Goal: Complete Application Form: Complete application form

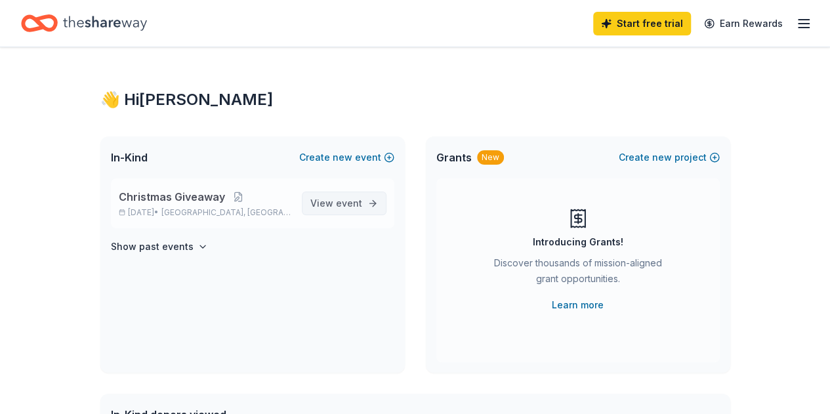
click at [333, 207] on span "View event" at bounding box center [336, 203] width 52 height 16
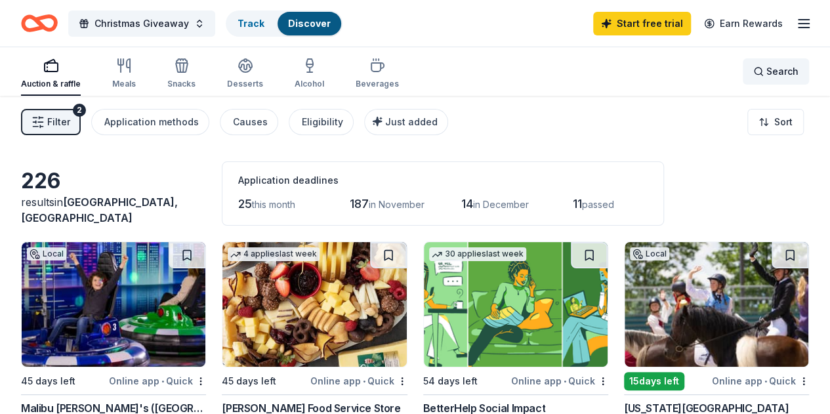
click at [769, 75] on span "Search" at bounding box center [782, 72] width 32 height 16
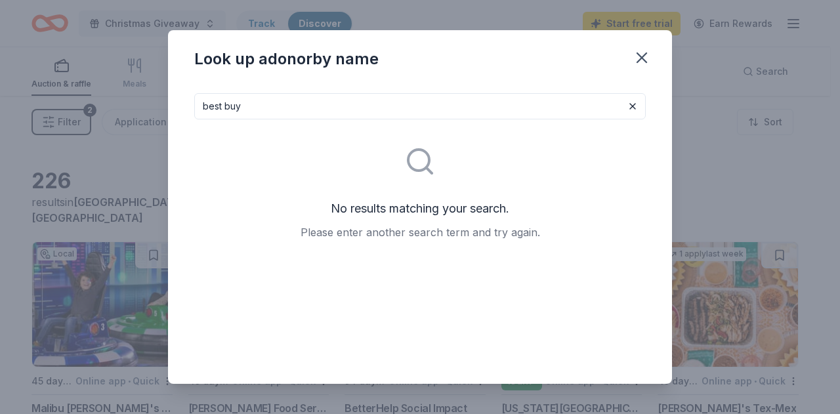
type input "best buy"
click at [638, 58] on icon "button" at bounding box center [641, 58] width 18 height 18
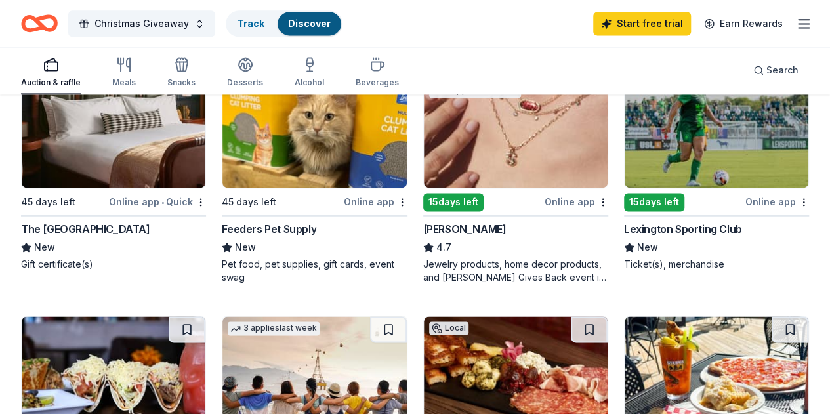
scroll to position [853, 0]
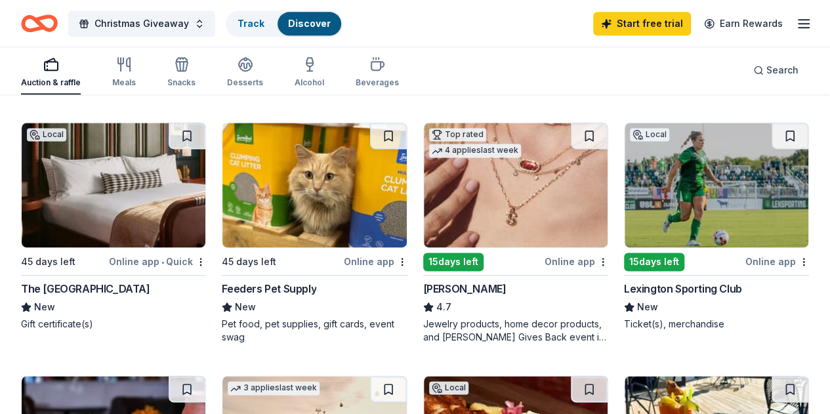
click at [624, 296] on div "Lexington Sporting Club" at bounding box center [683, 289] width 118 height 16
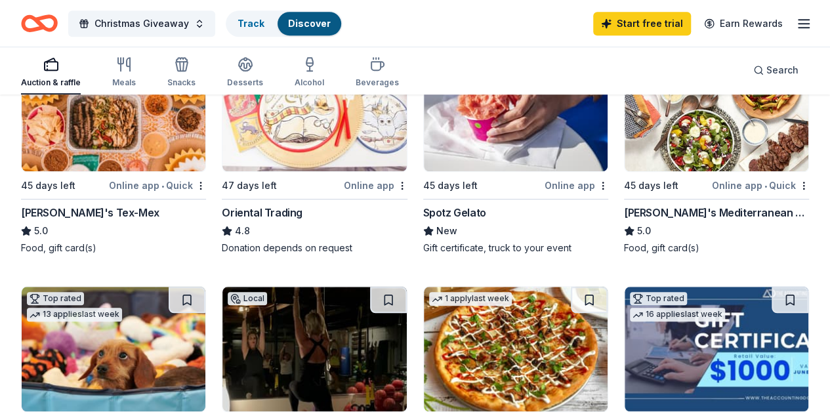
scroll to position [394, 0]
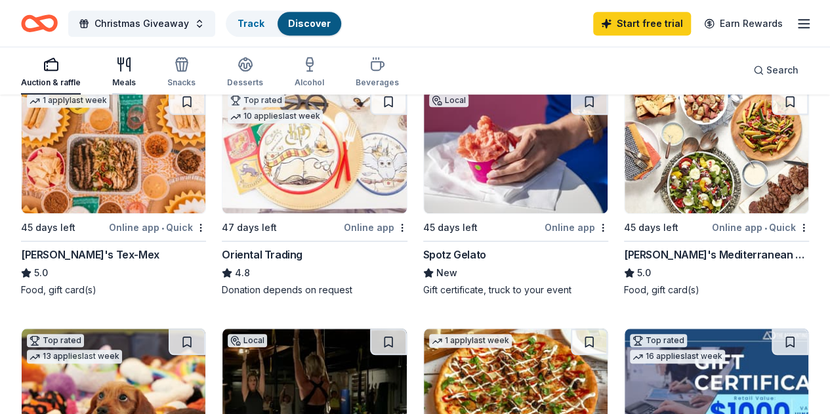
click at [121, 70] on icon "button" at bounding box center [121, 64] width 0 height 13
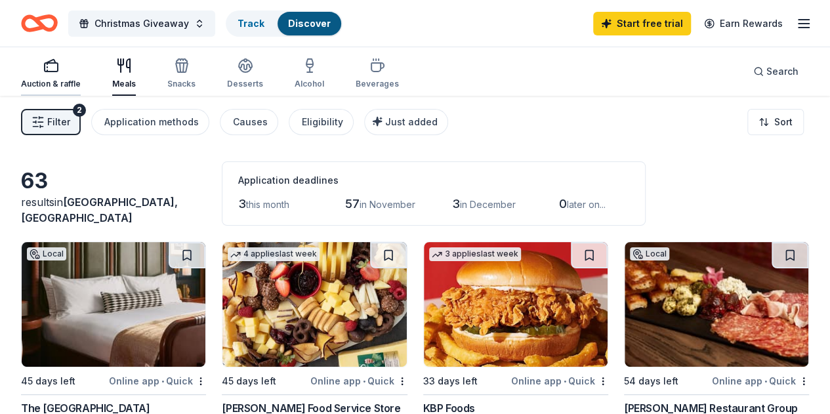
click at [58, 71] on rect "button" at bounding box center [51, 67] width 13 height 9
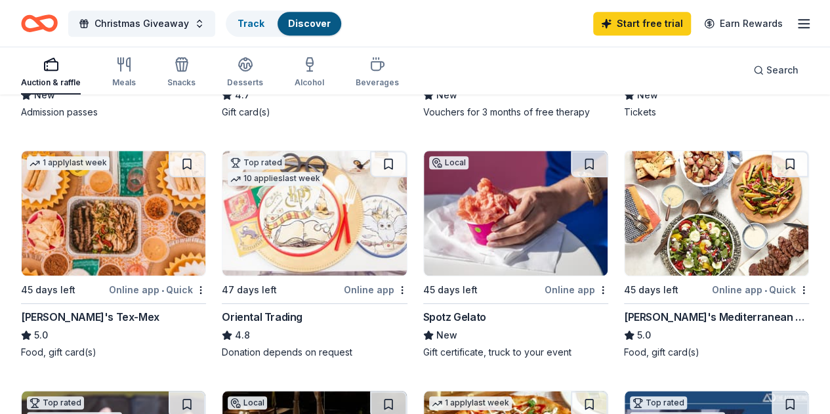
scroll to position [328, 0]
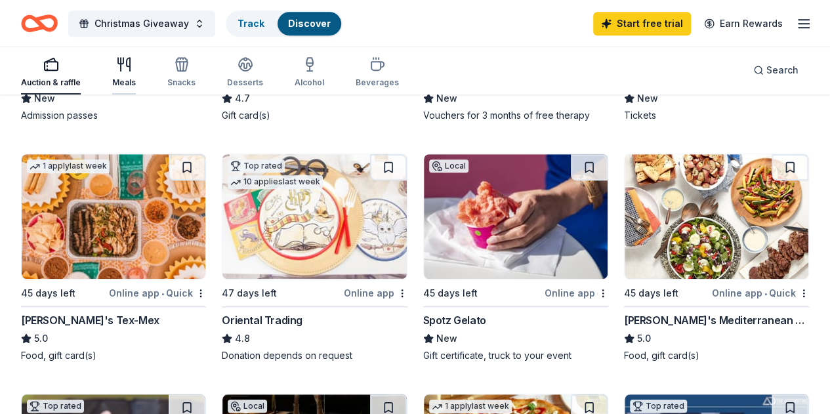
click at [132, 68] on icon "button" at bounding box center [124, 64] width 16 height 16
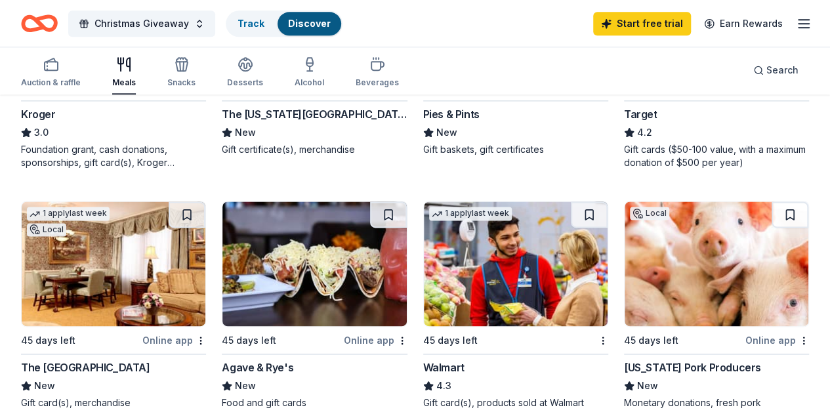
scroll to position [656, 0]
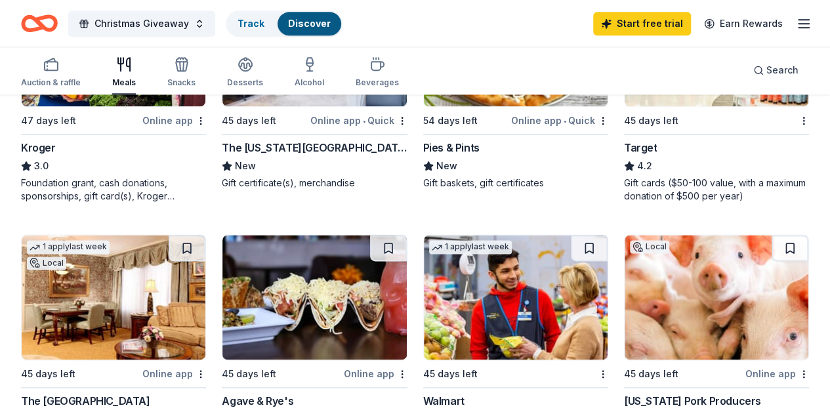
scroll to position [918, 0]
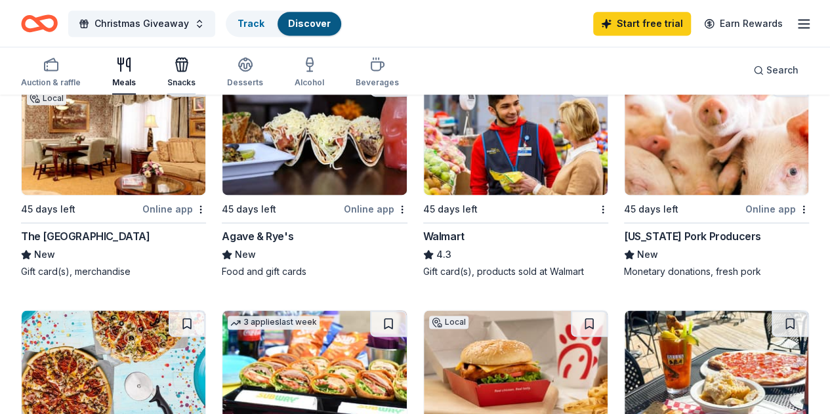
click at [190, 65] on icon "button" at bounding box center [182, 64] width 16 height 16
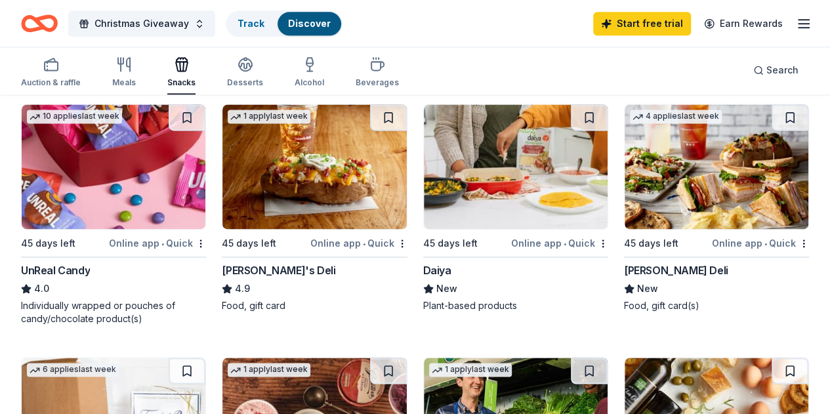
scroll to position [918, 0]
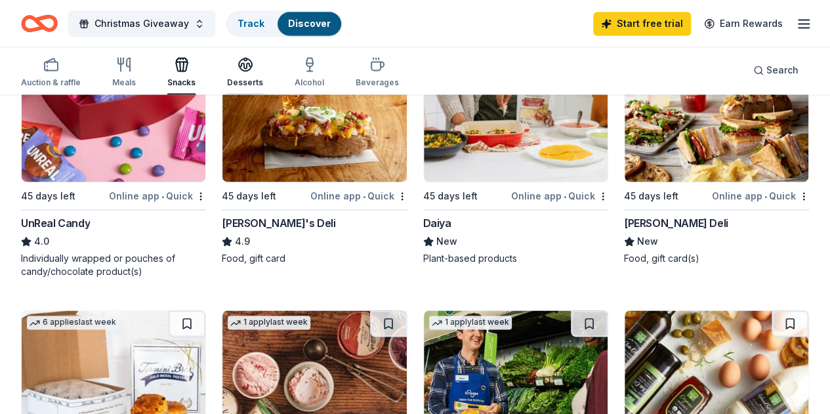
click at [250, 67] on icon "button" at bounding box center [245, 64] width 16 height 16
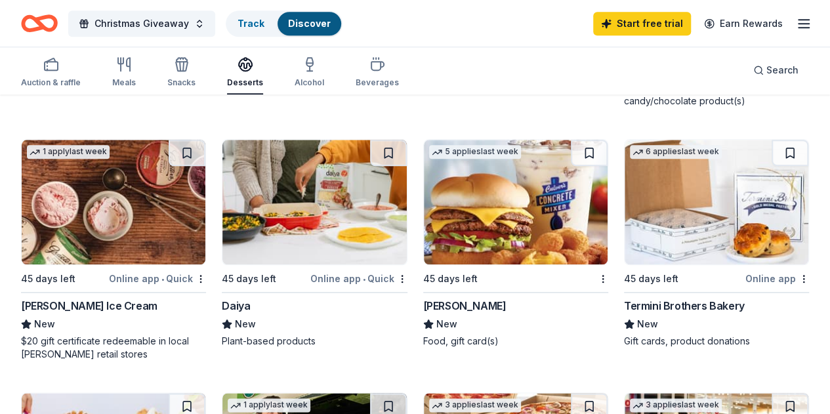
scroll to position [853, 0]
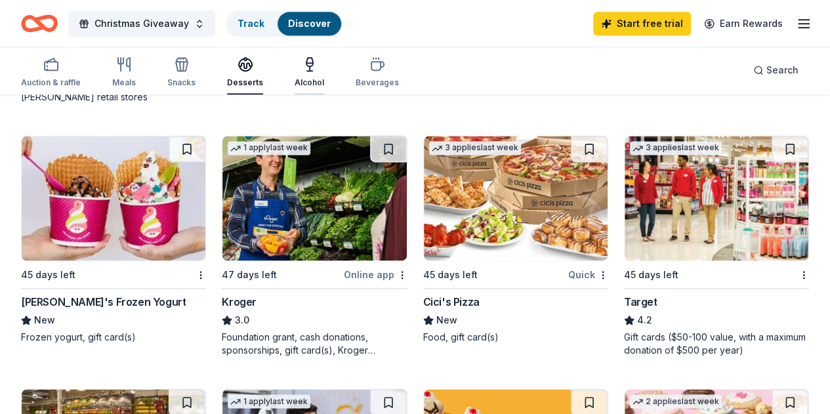
click at [310, 69] on icon "button" at bounding box center [310, 68] width 0 height 5
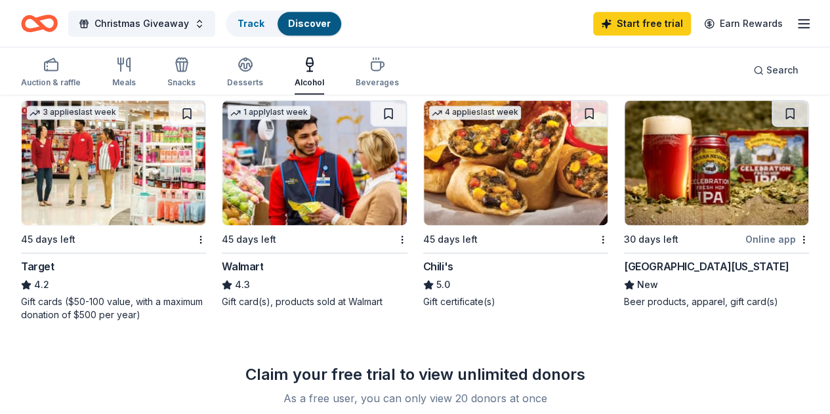
scroll to position [918, 0]
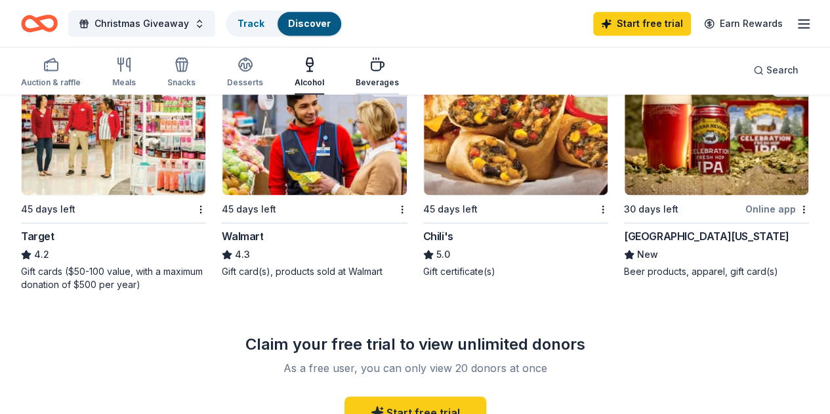
click at [375, 68] on icon "button" at bounding box center [377, 66] width 12 height 9
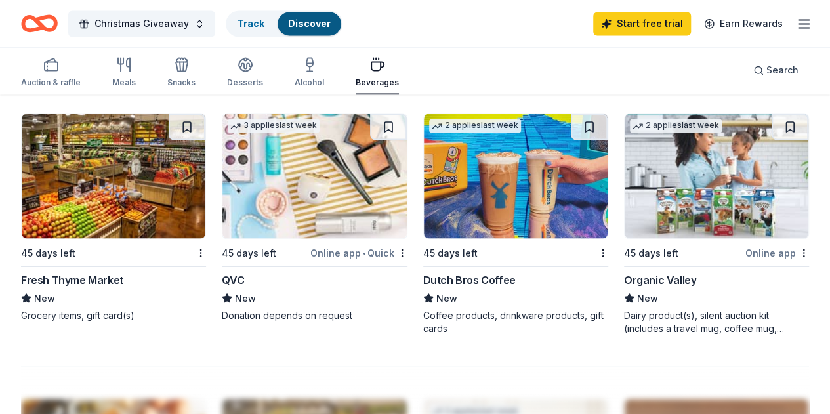
scroll to position [721, 0]
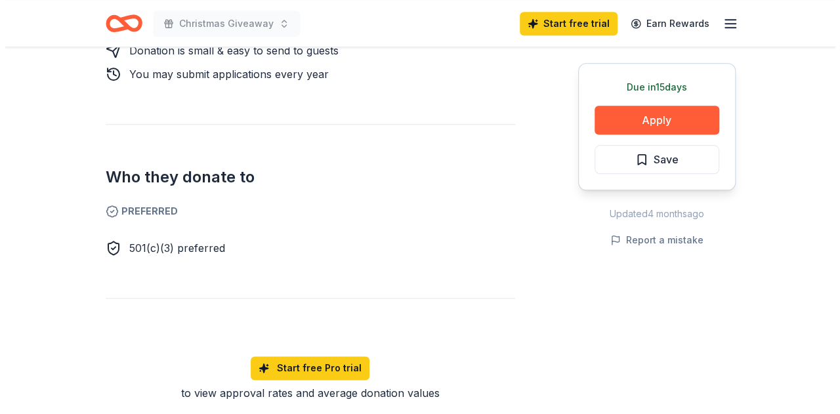
scroll to position [590, 0]
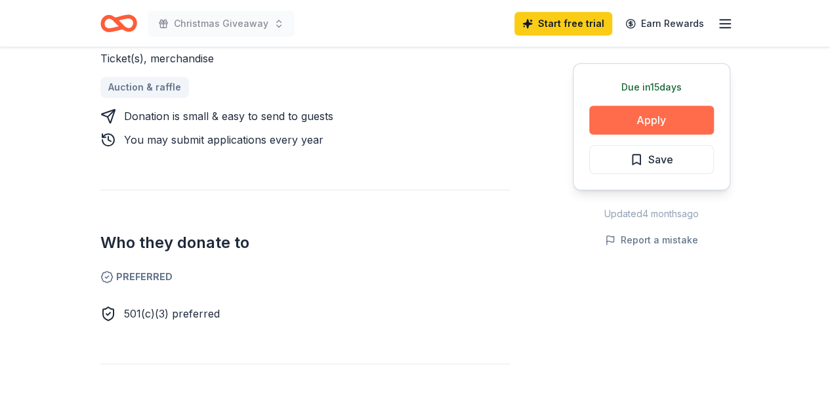
click at [658, 119] on button "Apply" at bounding box center [651, 120] width 125 height 29
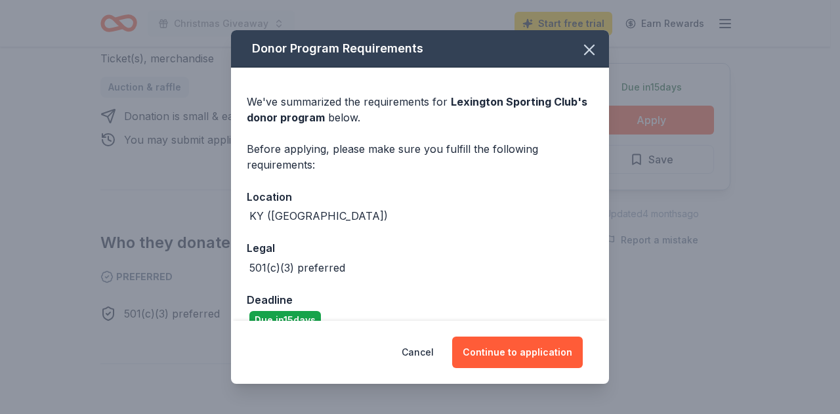
scroll to position [75, 0]
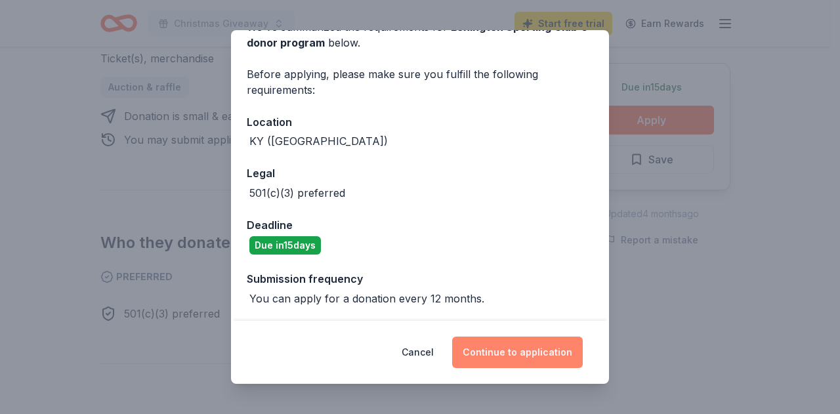
click at [515, 355] on button "Continue to application" at bounding box center [517, 351] width 131 height 31
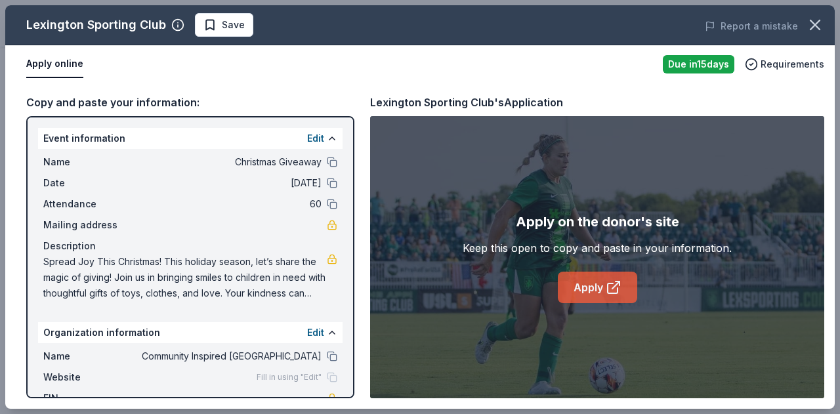
click at [598, 283] on link "Apply" at bounding box center [597, 287] width 79 height 31
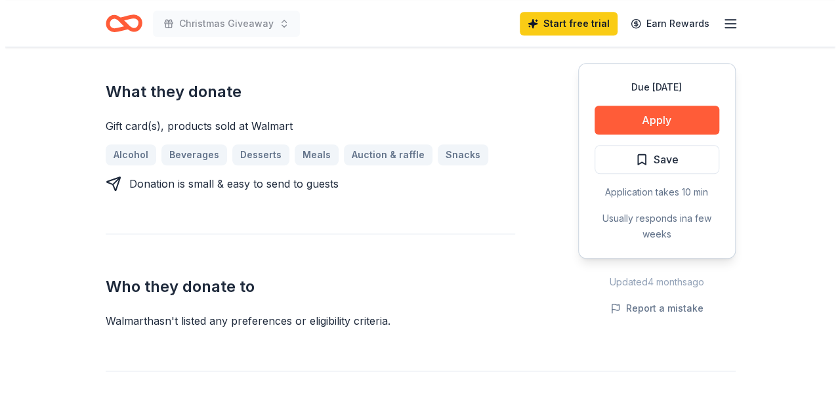
scroll to position [525, 0]
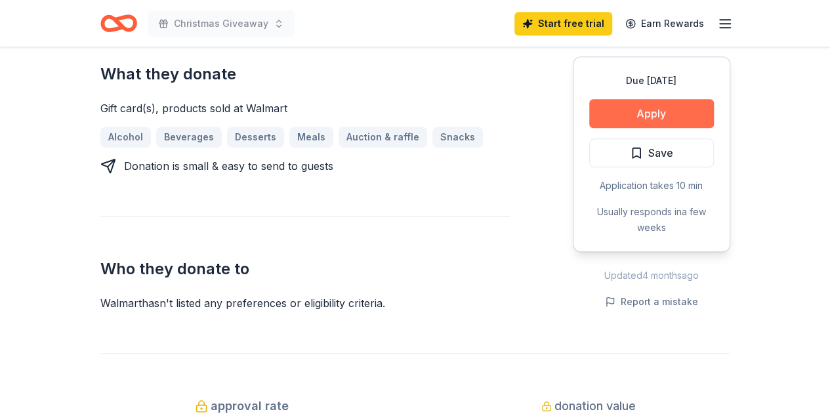
click at [649, 115] on button "Apply" at bounding box center [651, 113] width 125 height 29
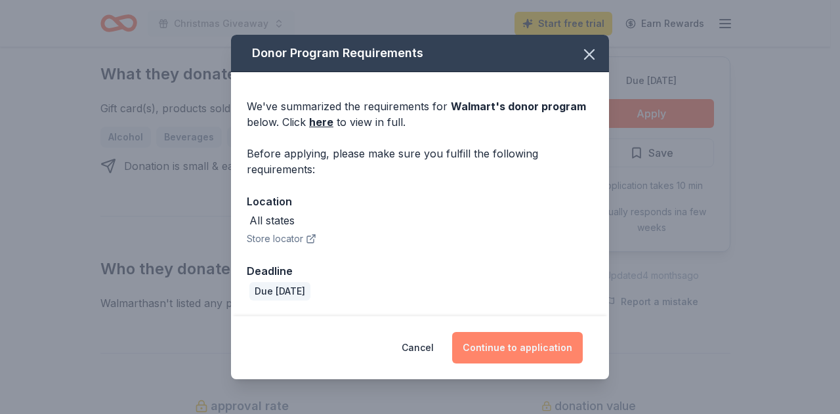
click at [533, 345] on button "Continue to application" at bounding box center [517, 347] width 131 height 31
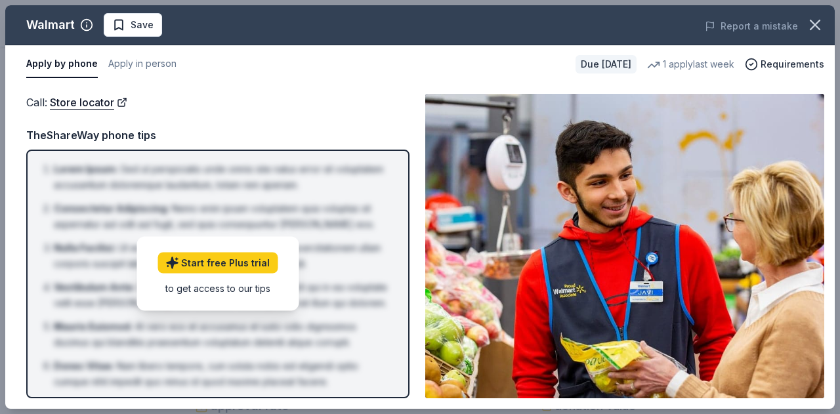
click at [661, 235] on img at bounding box center [624, 246] width 399 height 304
